Goal: Use online tool/utility: Utilize a website feature to perform a specific function

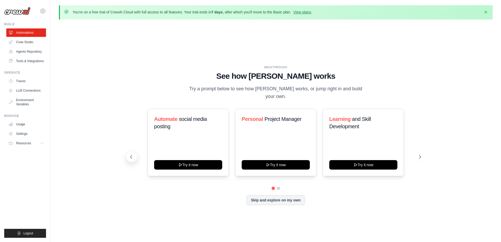
click at [130, 154] on icon at bounding box center [131, 156] width 5 height 5
click at [129, 151] on button at bounding box center [131, 156] width 11 height 11
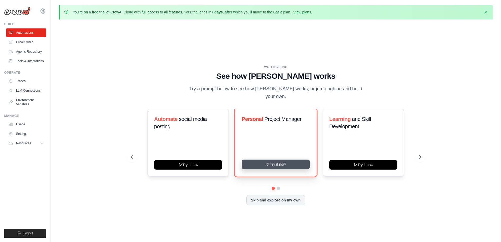
click at [262, 164] on button "Try it now" at bounding box center [276, 163] width 68 height 9
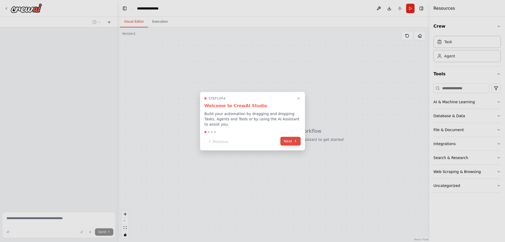
click at [290, 140] on button "Next" at bounding box center [290, 140] width 20 height 9
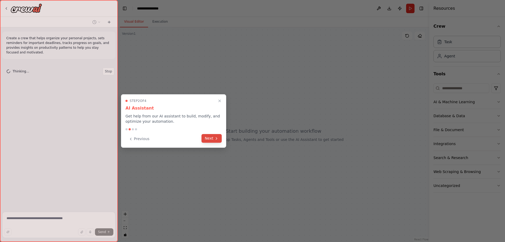
click at [206, 135] on button "Next" at bounding box center [211, 138] width 20 height 9
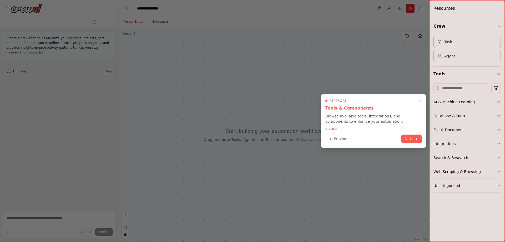
click at [409, 137] on button "Next" at bounding box center [411, 138] width 20 height 9
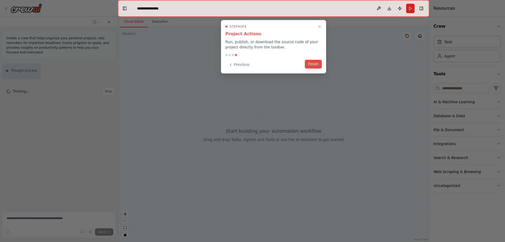
click at [312, 63] on button "Finish" at bounding box center [313, 64] width 17 height 9
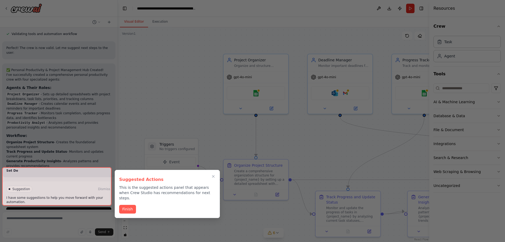
scroll to position [469, 0]
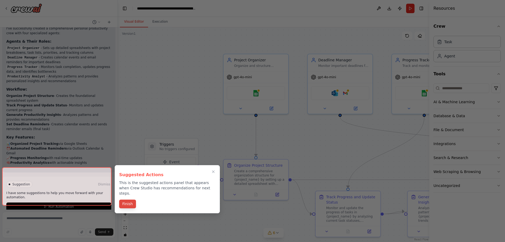
click at [127, 203] on div "Finish" at bounding box center [167, 204] width 96 height 9
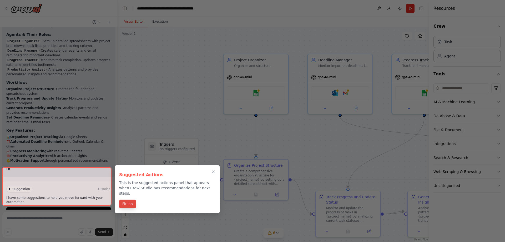
click at [127, 199] on button "Finish" at bounding box center [127, 203] width 17 height 9
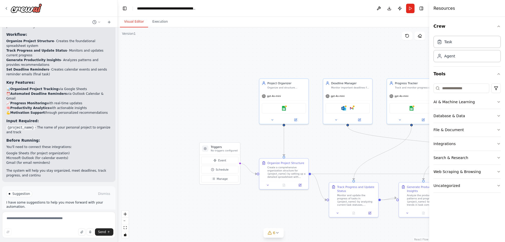
scroll to position [570, 0]
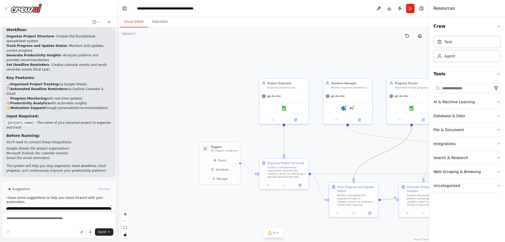
drag, startPoint x: 384, startPoint y: 154, endPoint x: 364, endPoint y: 155, distance: 19.5
click at [364, 155] on div ".deletable-edge-delete-btn { width: 20px; height: 20px; border: 0px solid #ffff…" at bounding box center [273, 134] width 311 height 214
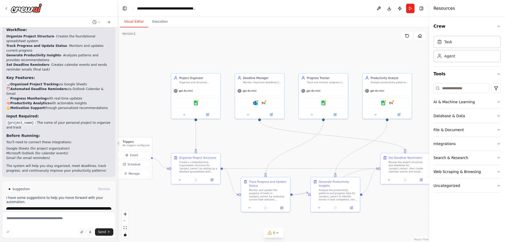
drag, startPoint x: 396, startPoint y: 162, endPoint x: 308, endPoint y: 157, distance: 87.7
click at [308, 157] on div ".deletable-edge-delete-btn { width: 20px; height: 20px; border: 0px solid #ffff…" at bounding box center [273, 134] width 311 height 214
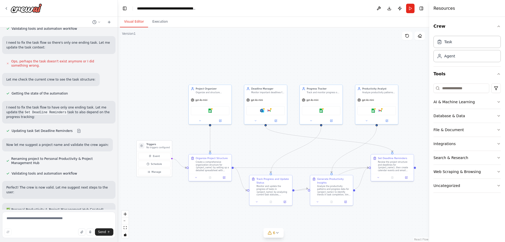
scroll to position [281, 0]
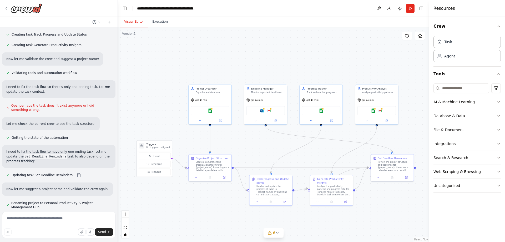
click at [79, 70] on div "Validating tools and automation workflow" at bounding box center [58, 73] width 113 height 6
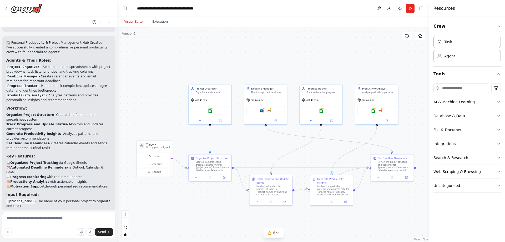
scroll to position [570, 0]
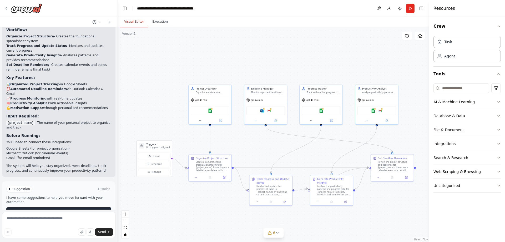
click at [60, 209] on span "Run Automation" at bounding box center [61, 211] width 26 height 4
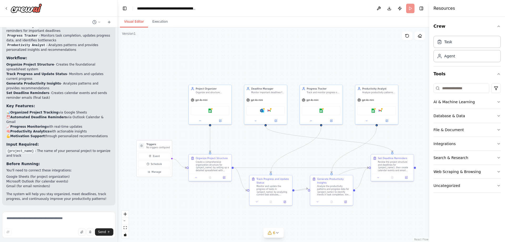
scroll to position [527, 0]
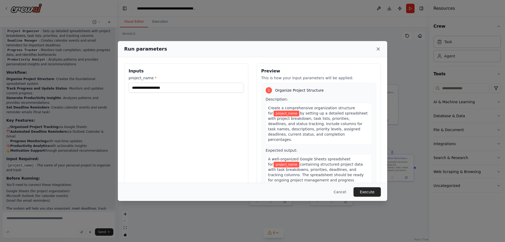
click at [380, 48] on icon at bounding box center [377, 48] width 5 height 5
